Goal: Contribute content

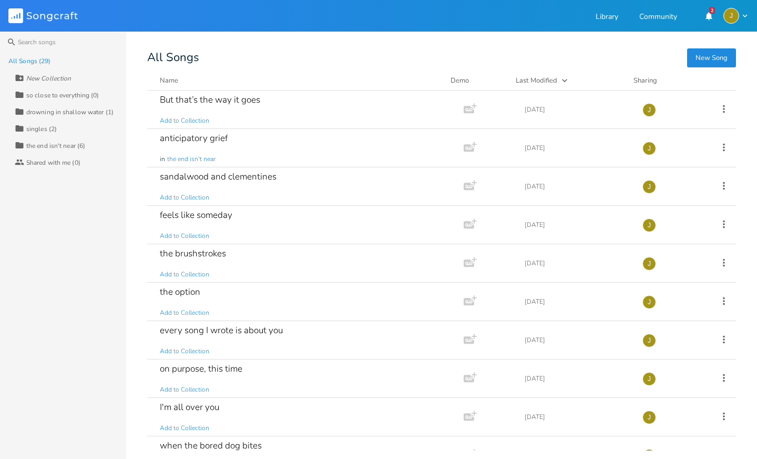
click at [701, 54] on button "New Song" at bounding box center [711, 57] width 49 height 19
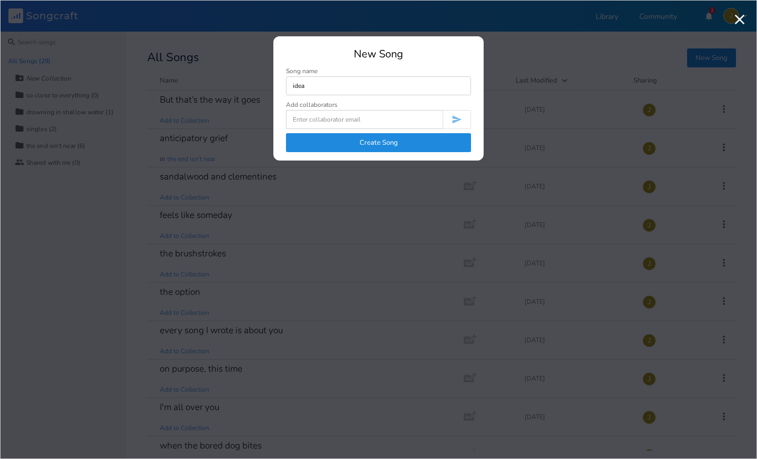
type input "idea"
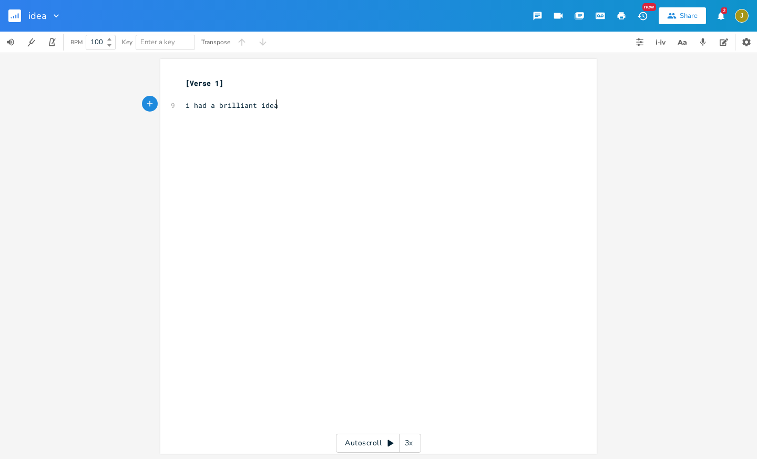
scroll to position [0, 53]
type textarea "i had a brilliant idea wh"
type textarea "of you wh"
type textarea "what you had become"
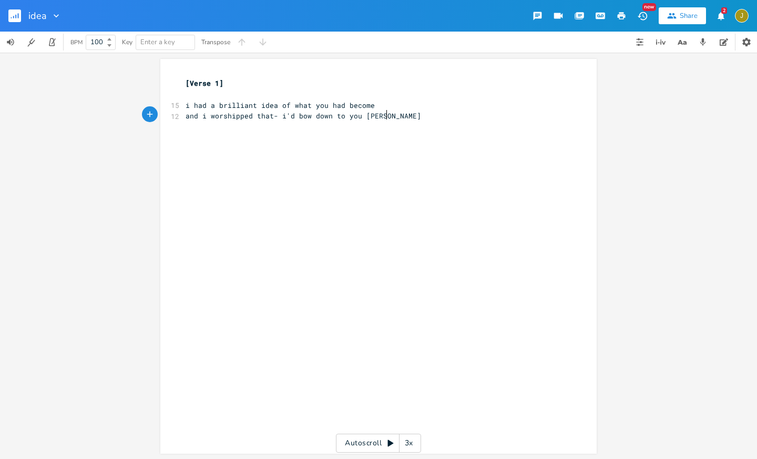
type textarea "and i worshipped that- i'd bow down to you darling"
type textarea "but its no"
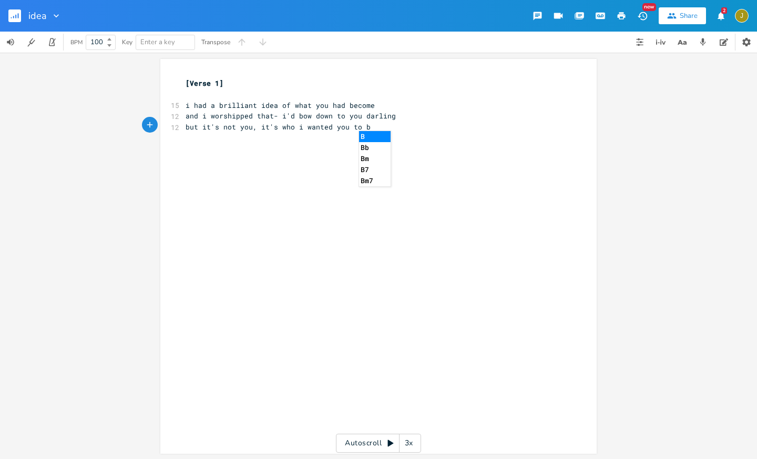
type textarea "'s not you, it's who i wanted you to be"
type textarea "and i;m"
type textarea "'m a"
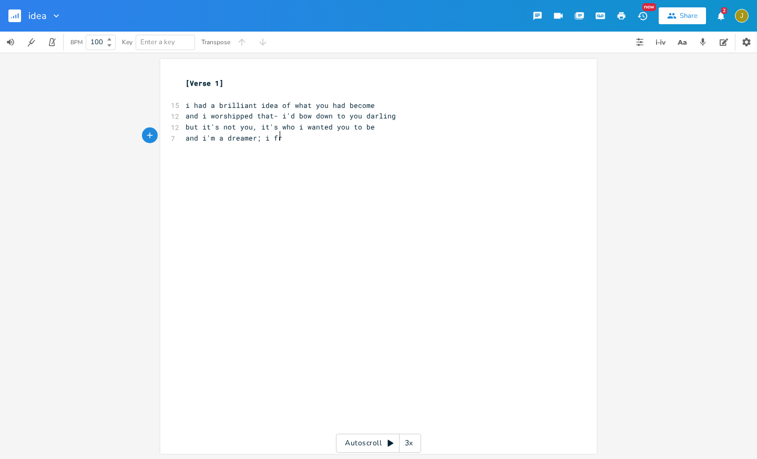
type textarea "dreamer; i fra"
type textarea "antasize you baby"
type textarea "[Chour"
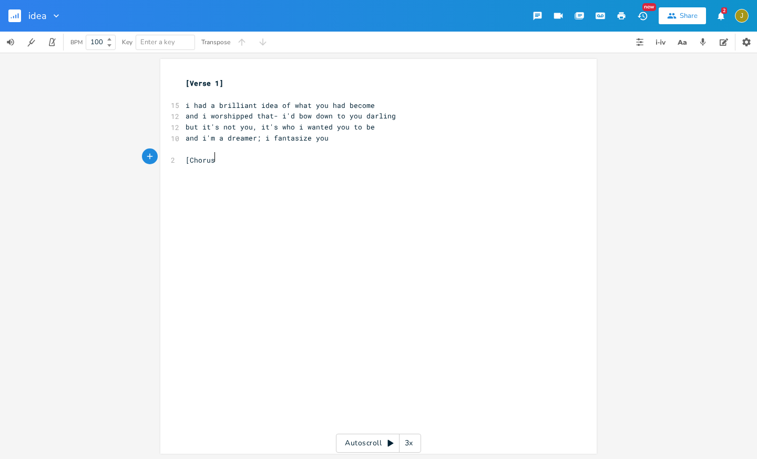
type textarea "rus]"
type textarea "i never touched you"
type textarea "- but i painted your skin like i did"
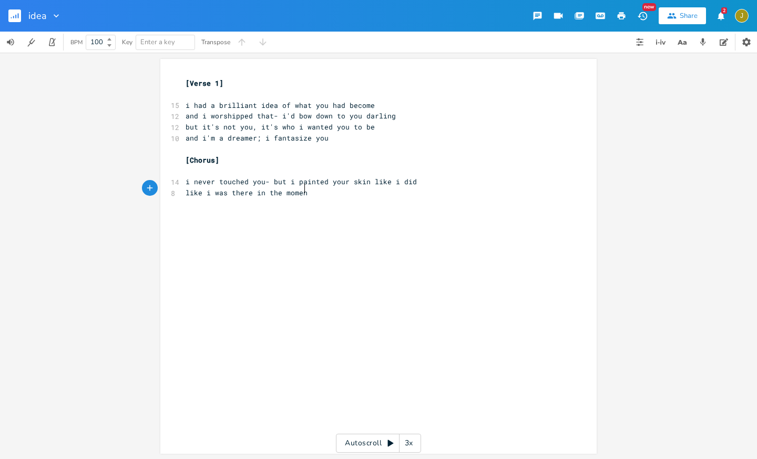
type textarea "like i was there in the moment"
type textarea "i"
type textarea "k"
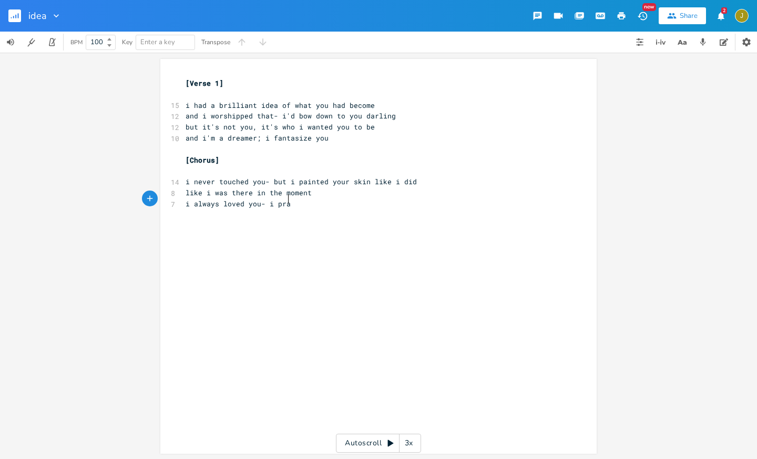
type textarea "i always loved you- i prac"
type textarea "laced you higher and up above reach"
type textarea "and you e"
type textarea "were, everything that i wanted you to be"
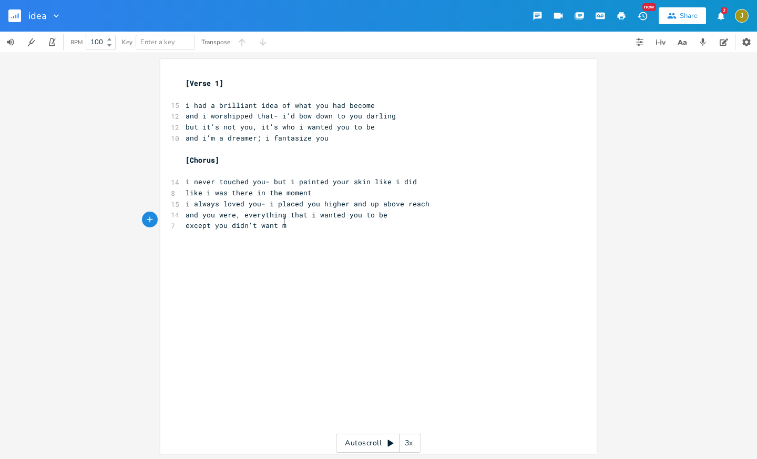
scroll to position [0, 68]
type textarea "except you didn't want me"
type input "d"
type input "y"
type input "want me"
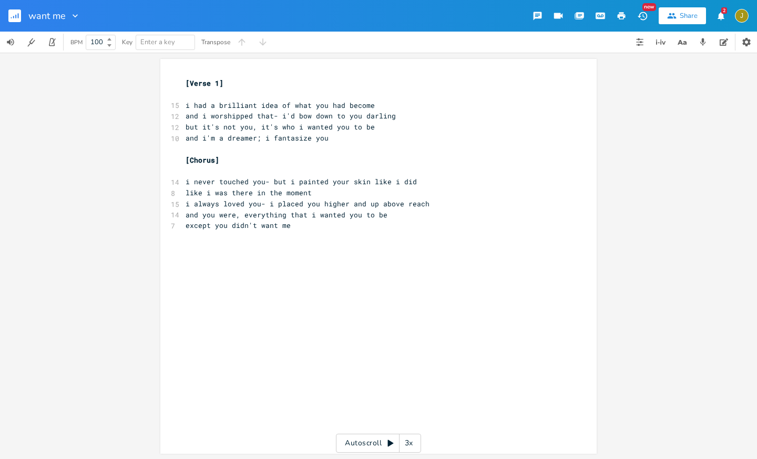
click at [289, 307] on div "xxxxxxxxxx [Verse 1] ​ 15 i had a brilliant idea of what you had become 12 and …" at bounding box center [387, 266] width 406 height 381
